Goal: Find specific page/section: Find specific page/section

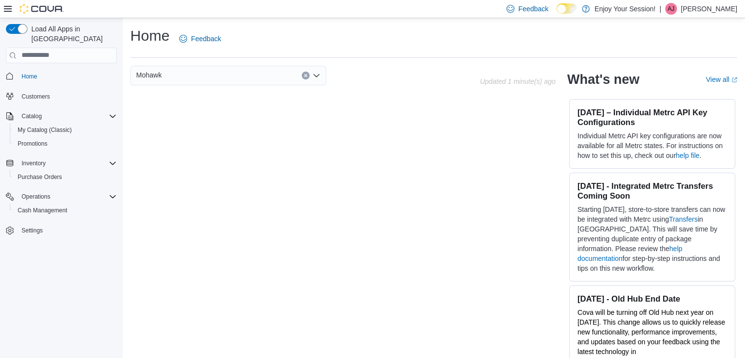
click at [227, 76] on div "Mohawk" at bounding box center [228, 76] width 196 height 20
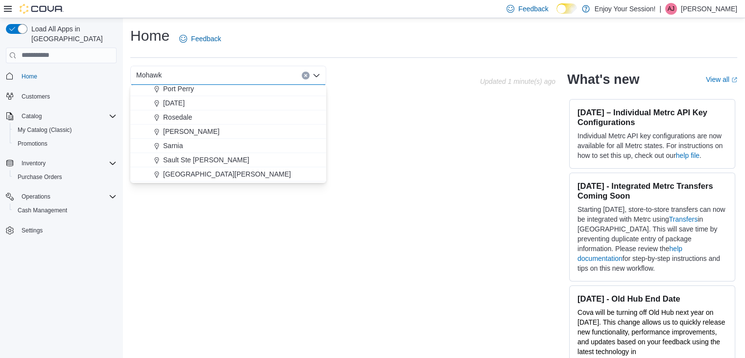
scroll to position [430, 0]
click at [179, 103] on span "[DATE]" at bounding box center [174, 102] width 22 height 10
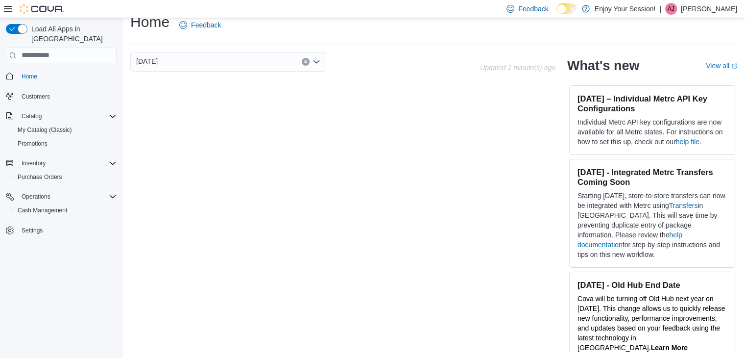
scroll to position [0, 0]
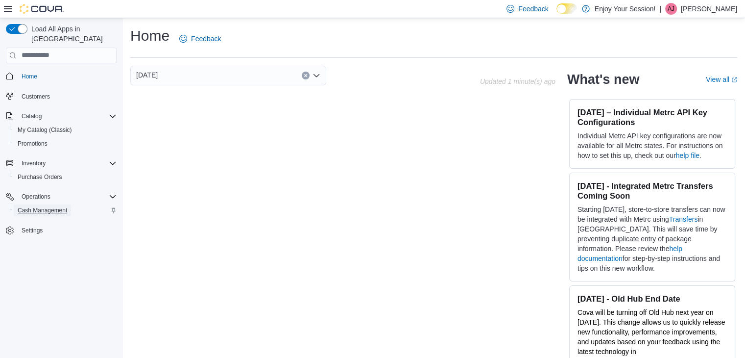
click at [49, 206] on span "Cash Management" at bounding box center [42, 210] width 49 height 8
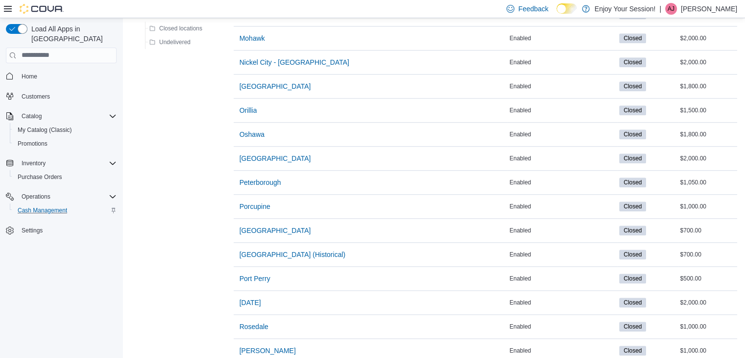
scroll to position [752, 0]
click at [261, 296] on span "[DATE]" at bounding box center [251, 301] width 22 height 10
